Goal: Use online tool/utility: Utilize a website feature to perform a specific function

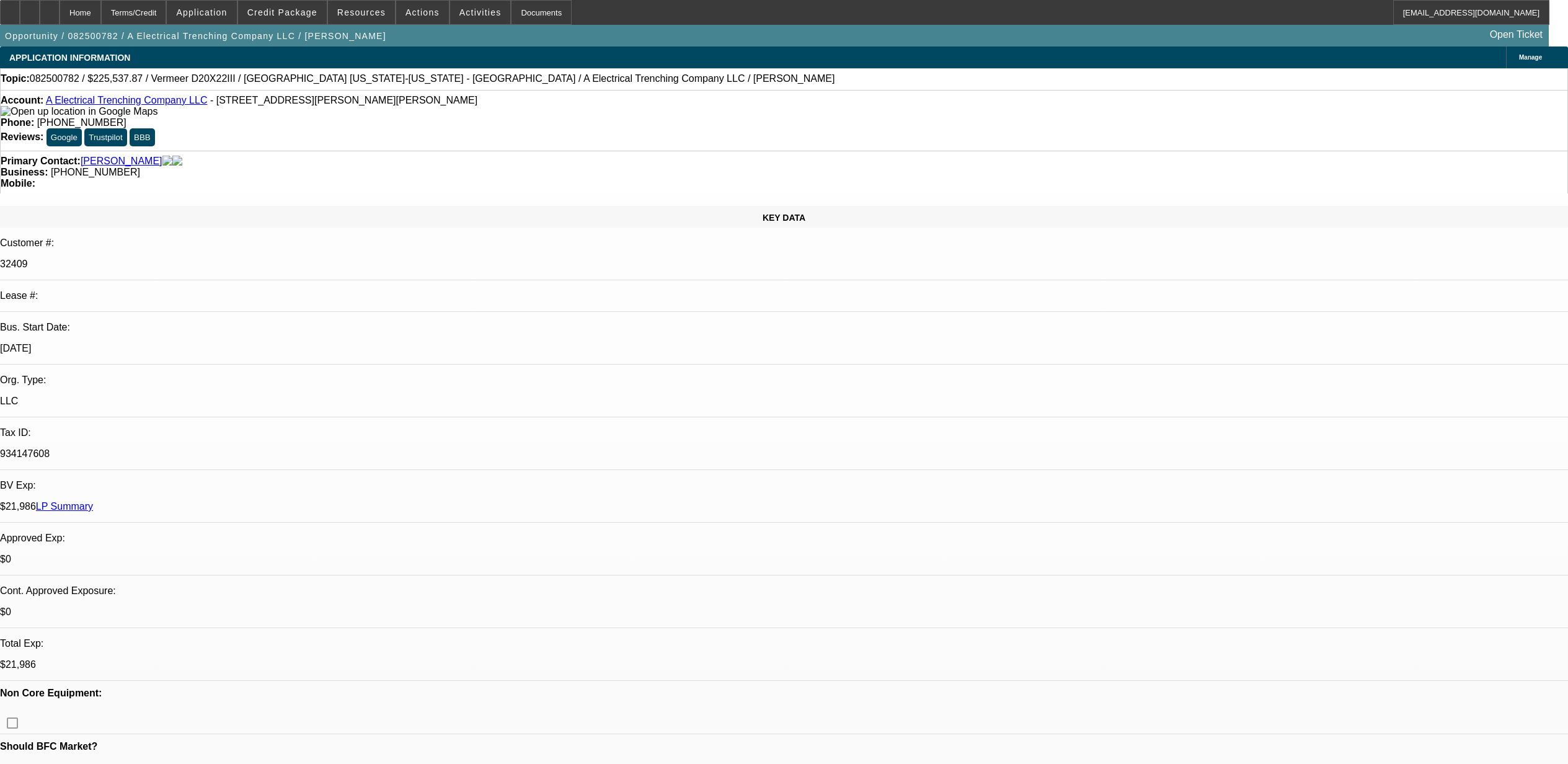
select select "0"
select select "3"
select select "0"
select select "6"
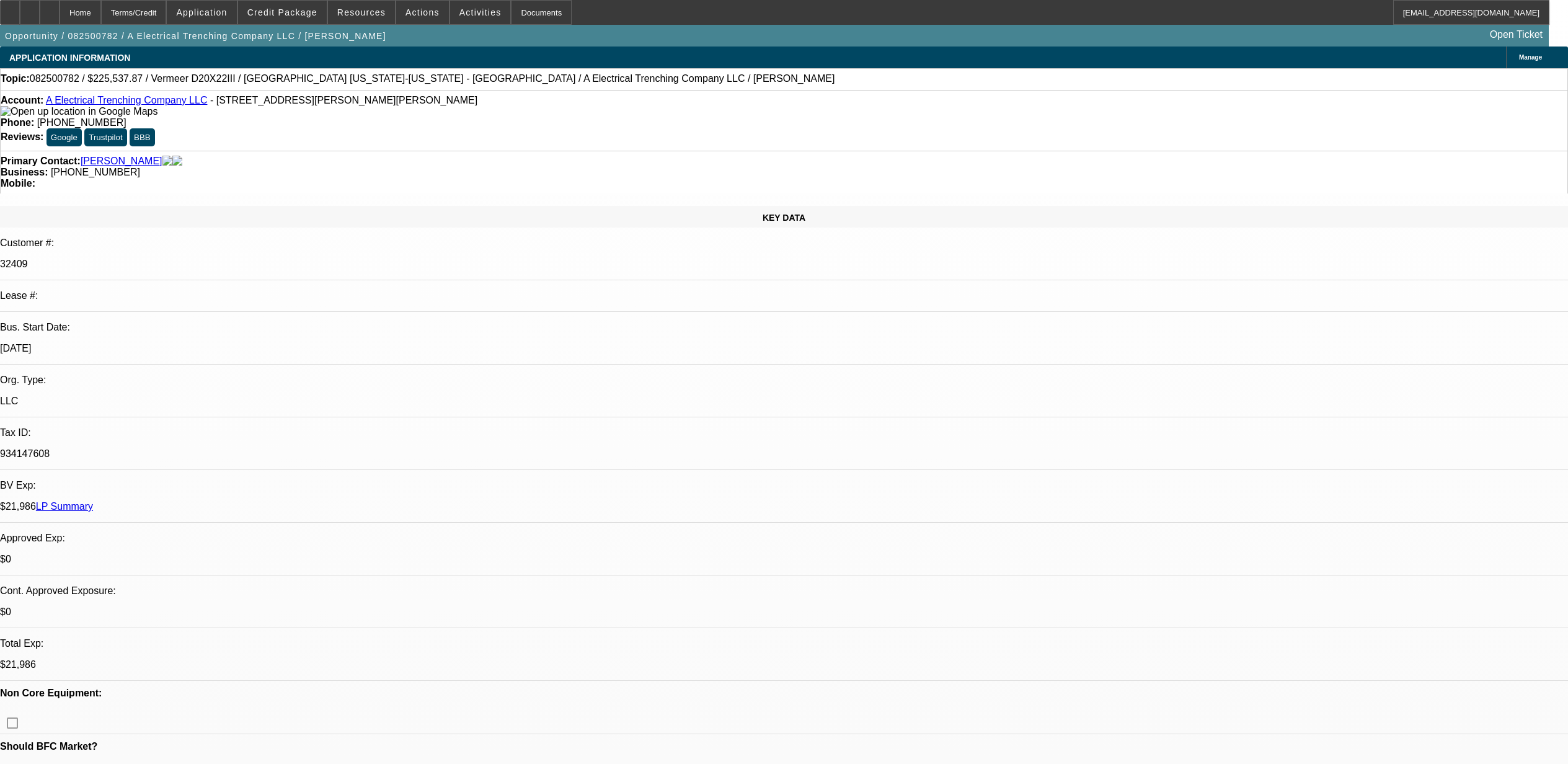
select select "0"
select select "3"
select select "0"
select select "6"
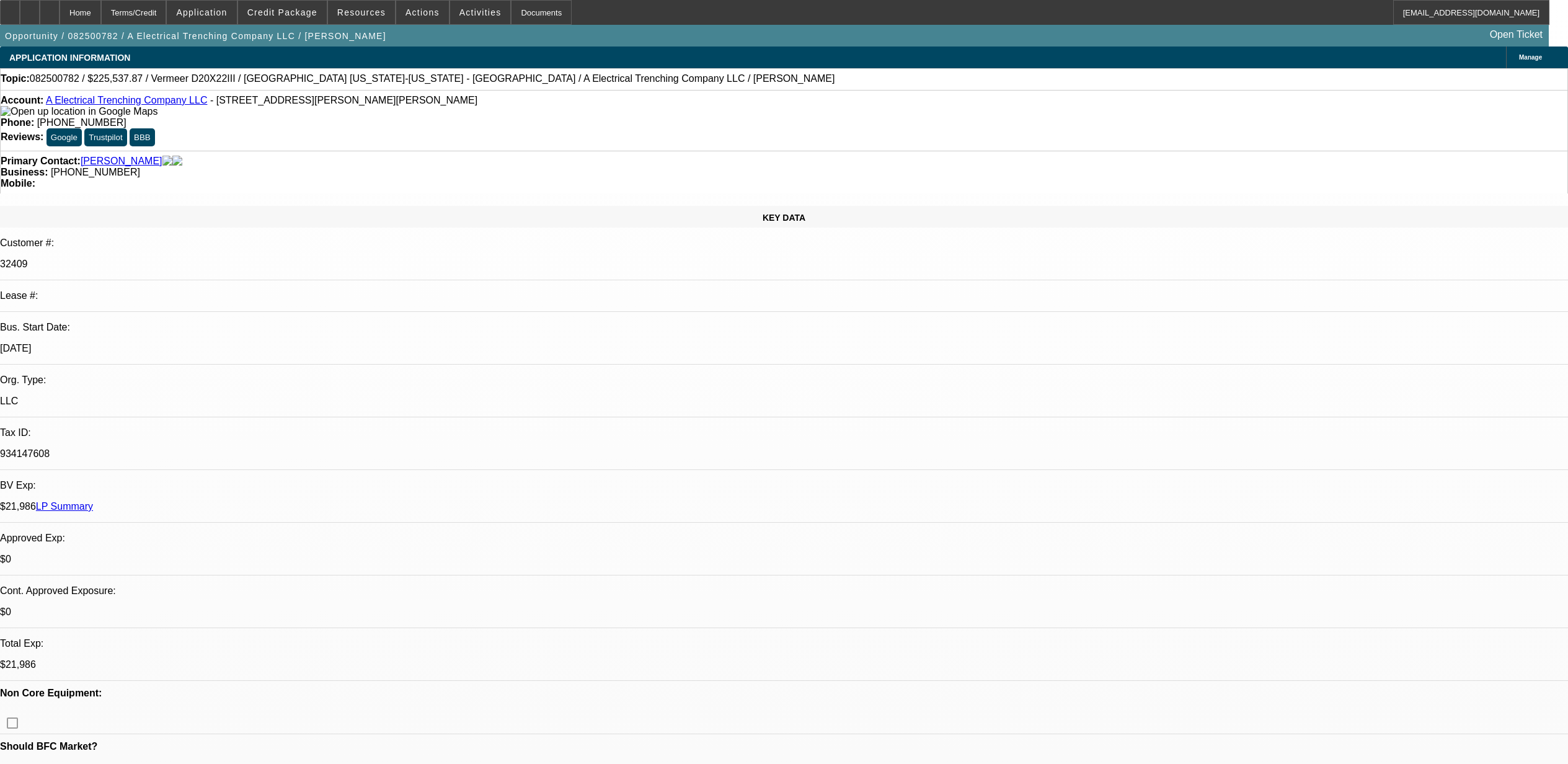
scroll to position [2233, 0]
